Goal: Information Seeking & Learning: Find contact information

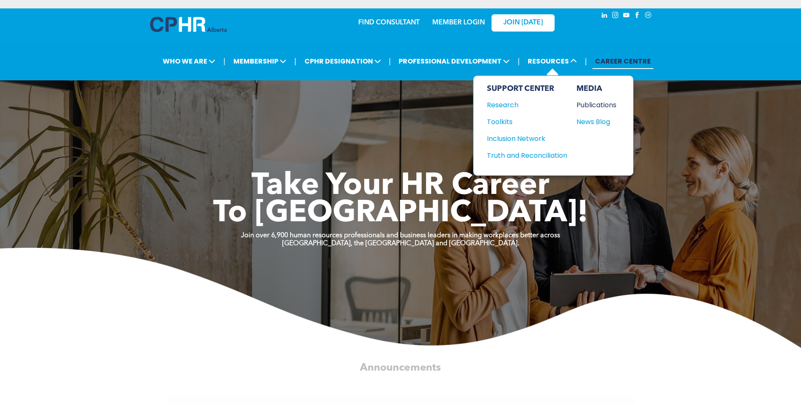
click at [610, 104] on div "Publications" at bounding box center [595, 105] width 36 height 11
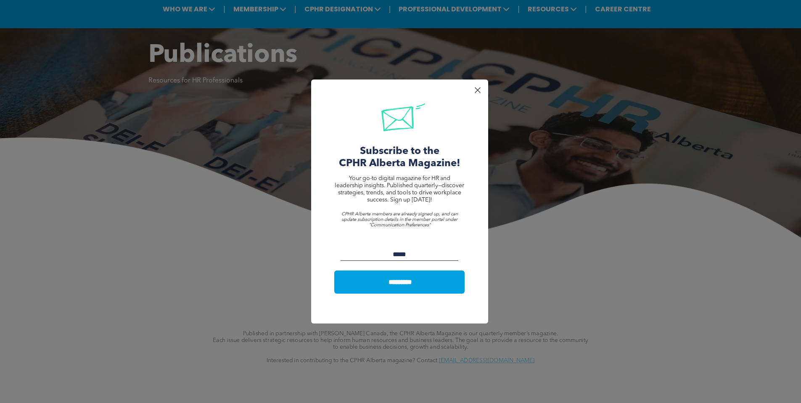
scroll to position [161, 0]
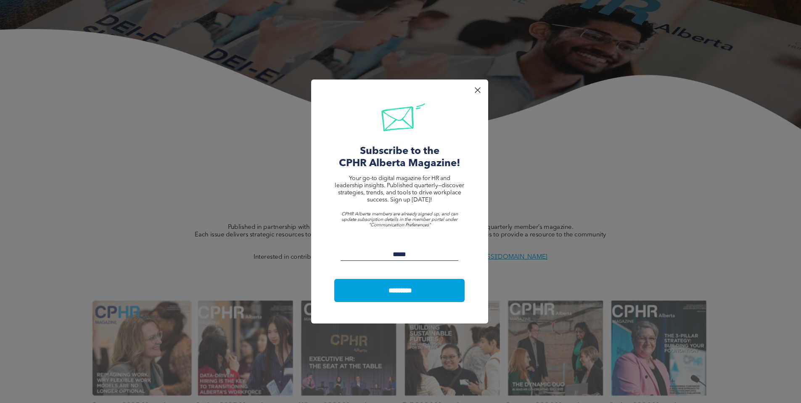
click at [479, 87] on div at bounding box center [477, 90] width 11 height 11
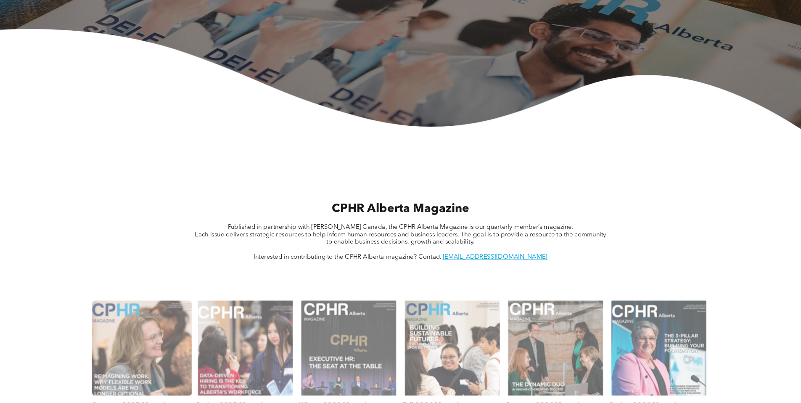
click at [114, 365] on link at bounding box center [142, 348] width 106 height 101
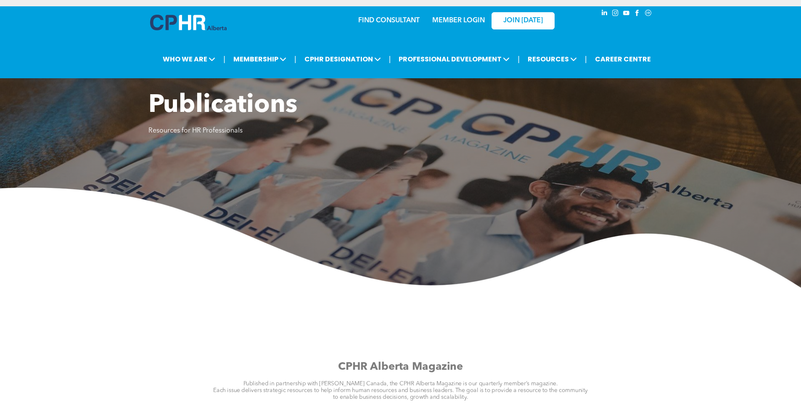
scroll to position [0, 0]
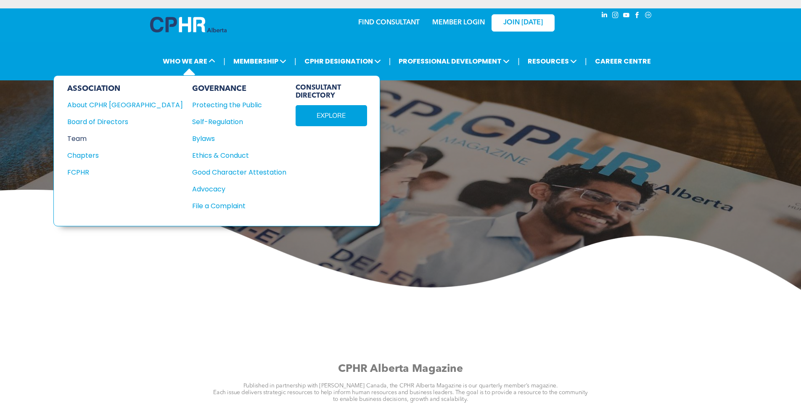
click at [86, 137] on div "Team" at bounding box center [119, 138] width 104 height 11
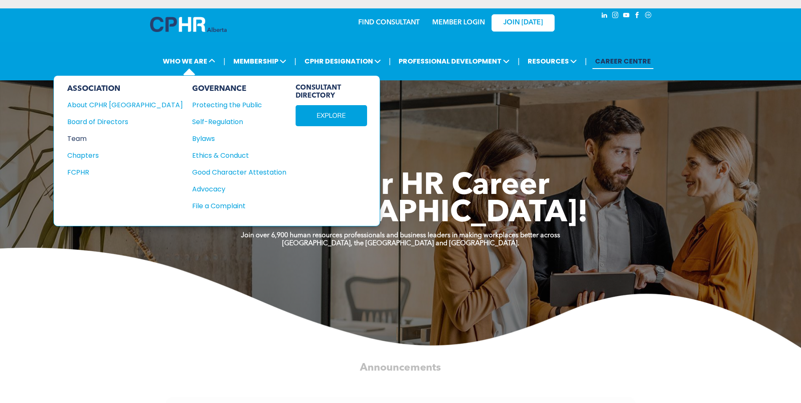
click at [81, 136] on div "Team" at bounding box center [119, 138] width 104 height 11
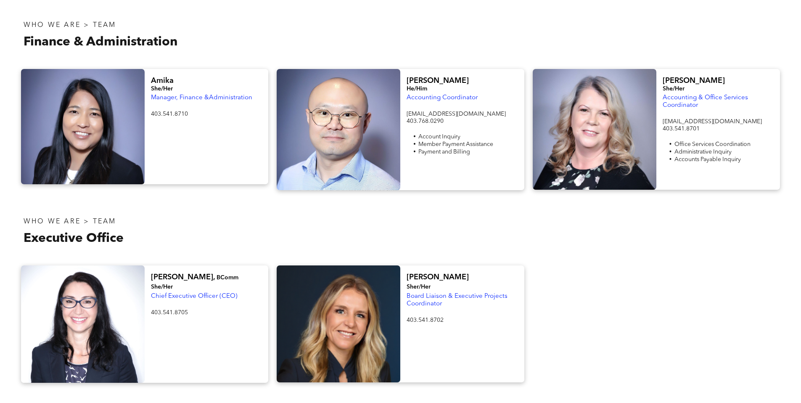
scroll to position [1333, 0]
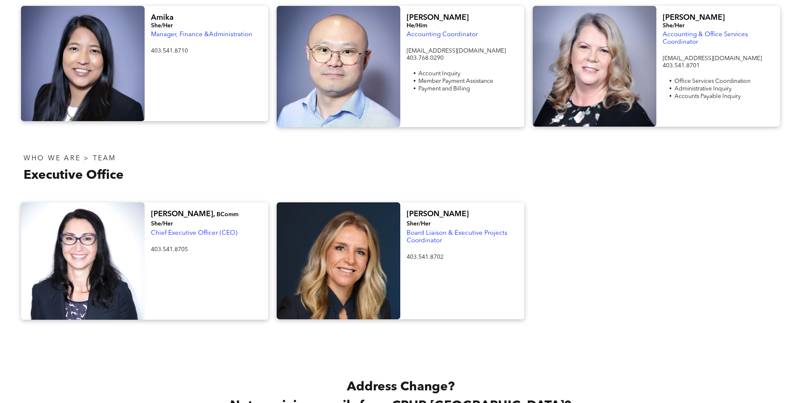
click at [189, 230] on span "Chief Executive Officer (CEO)" at bounding box center [194, 233] width 87 height 6
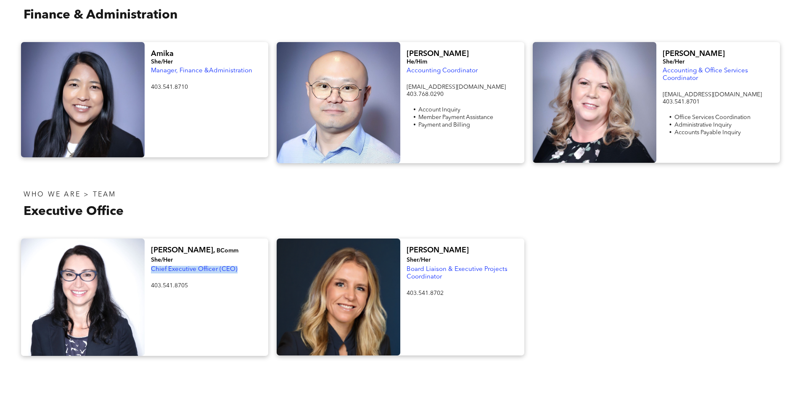
scroll to position [1289, 0]
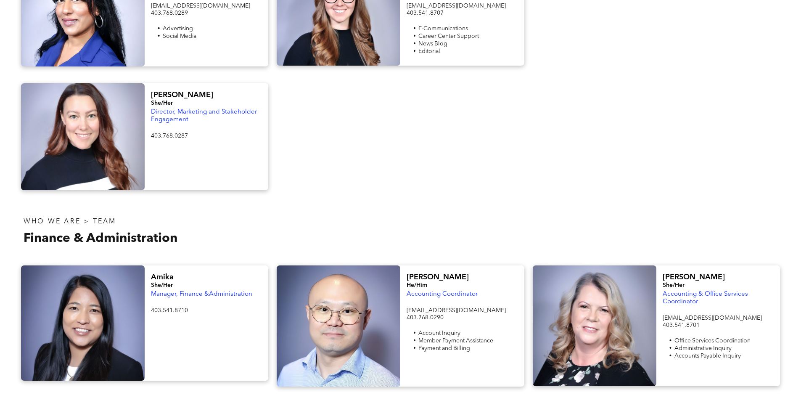
scroll to position [1296, 0]
